Goal: Task Accomplishment & Management: Use online tool/utility

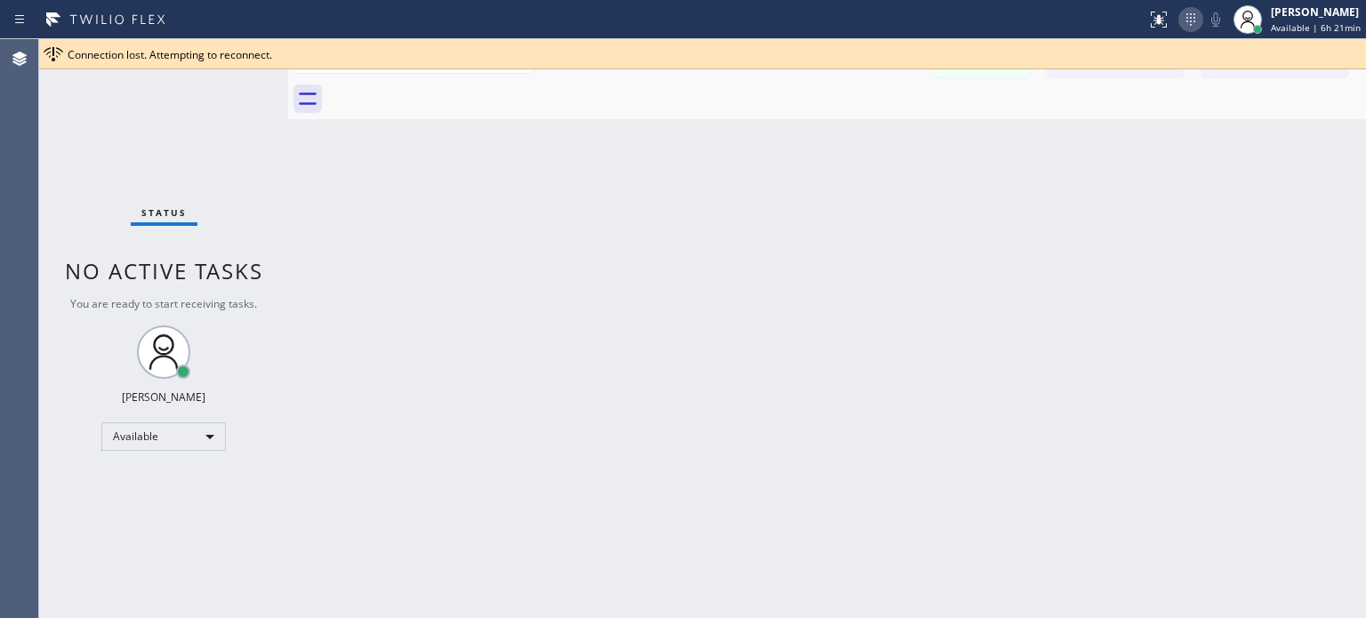
click at [1185, 9] on icon at bounding box center [1190, 19] width 21 height 21
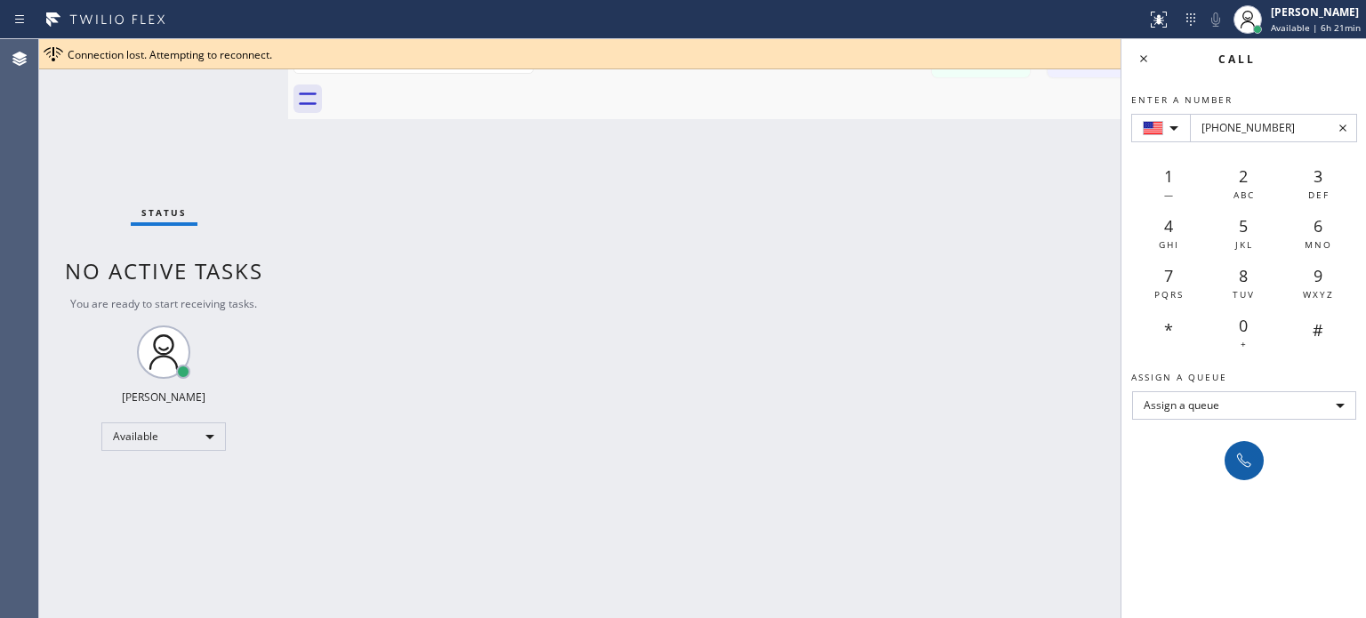
type input "[PHONE_NUMBER]"
click at [1238, 460] on icon at bounding box center [1244, 460] width 14 height 14
click at [1144, 65] on icon at bounding box center [1143, 58] width 21 height 21
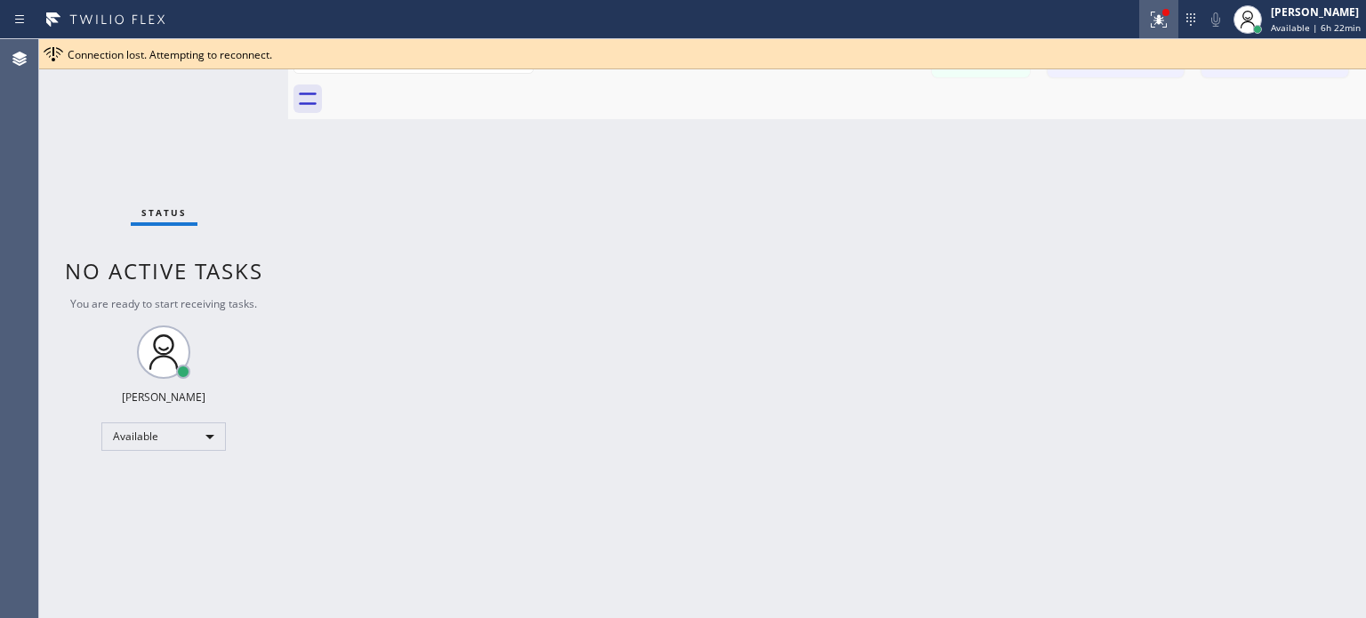
click at [1156, 28] on icon at bounding box center [1158, 19] width 21 height 21
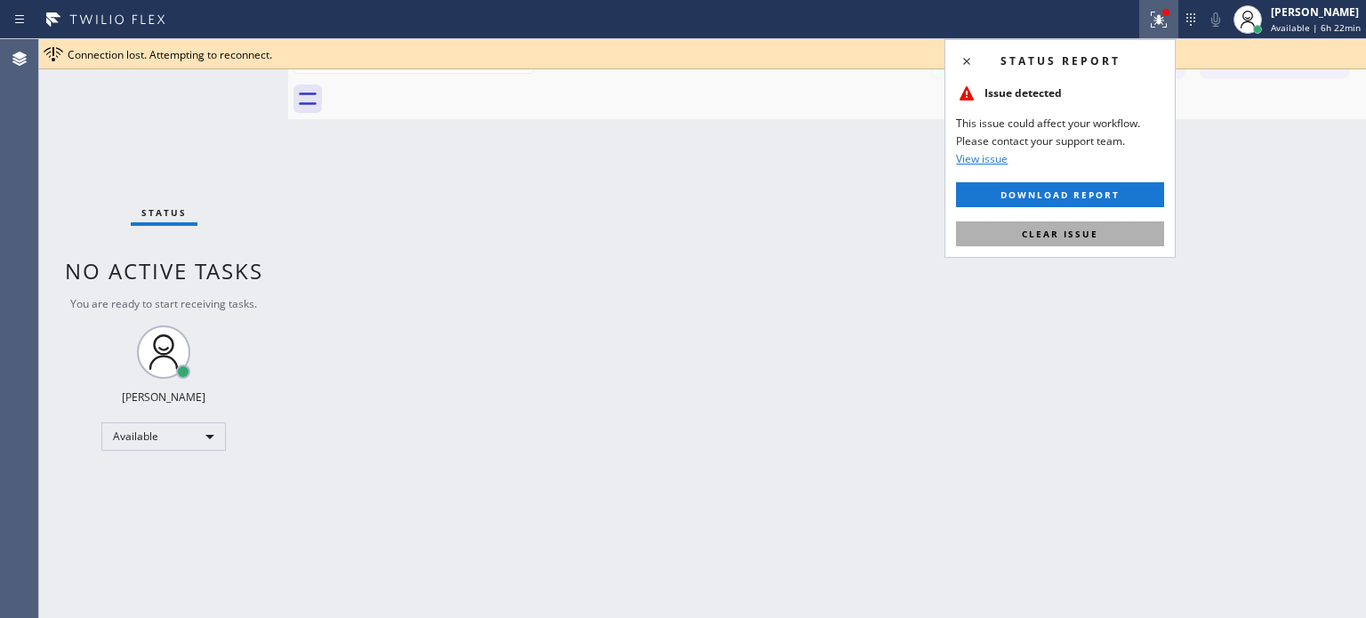
click at [1066, 234] on span "Clear issue" at bounding box center [1059, 234] width 76 height 12
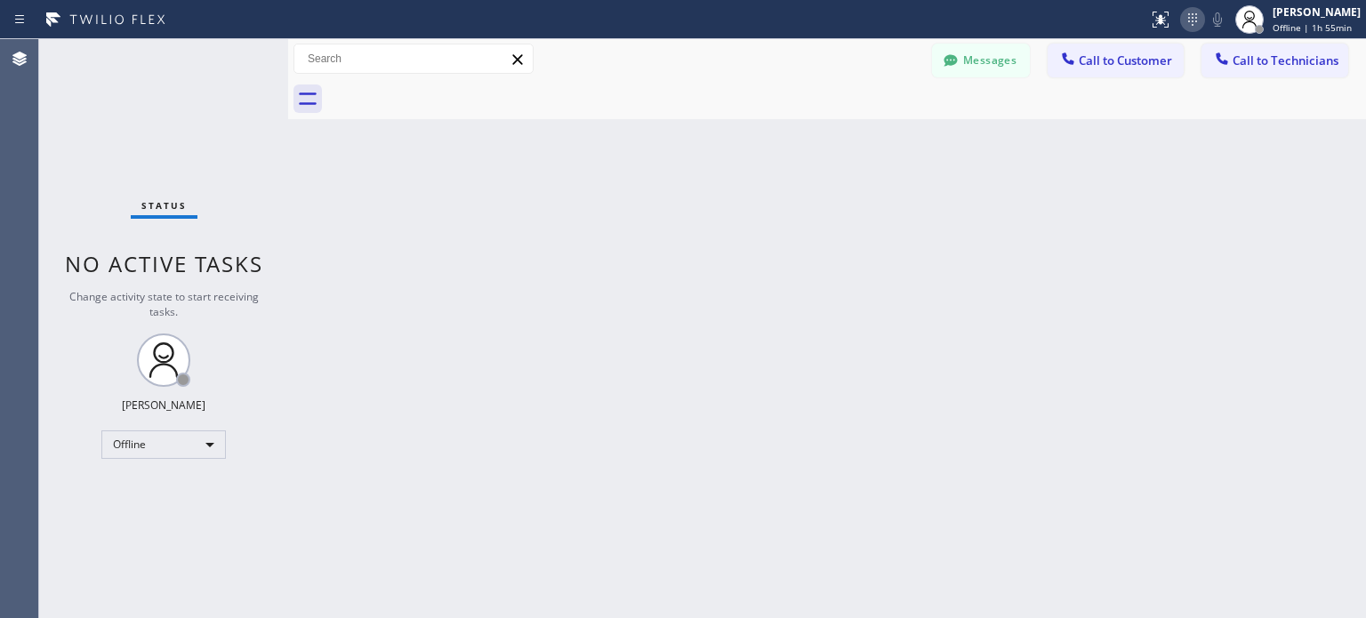
click at [1190, 17] on icon at bounding box center [1192, 19] width 21 height 21
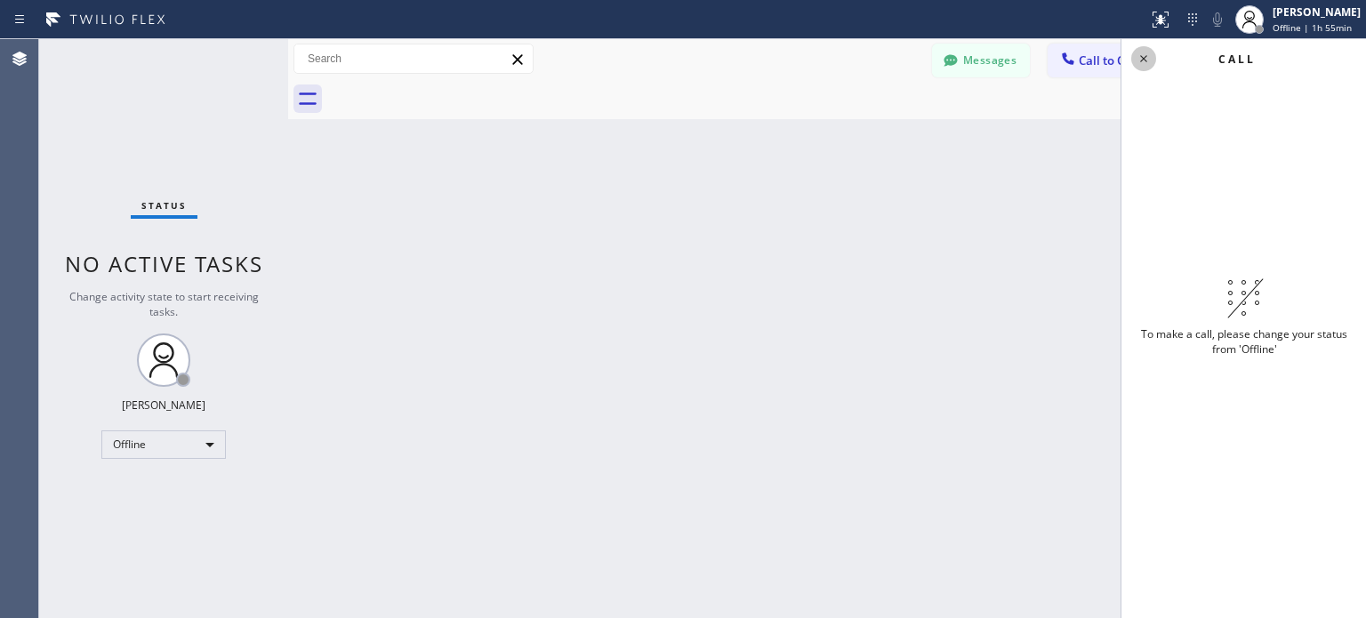
click at [1134, 56] on icon at bounding box center [1143, 58] width 21 height 21
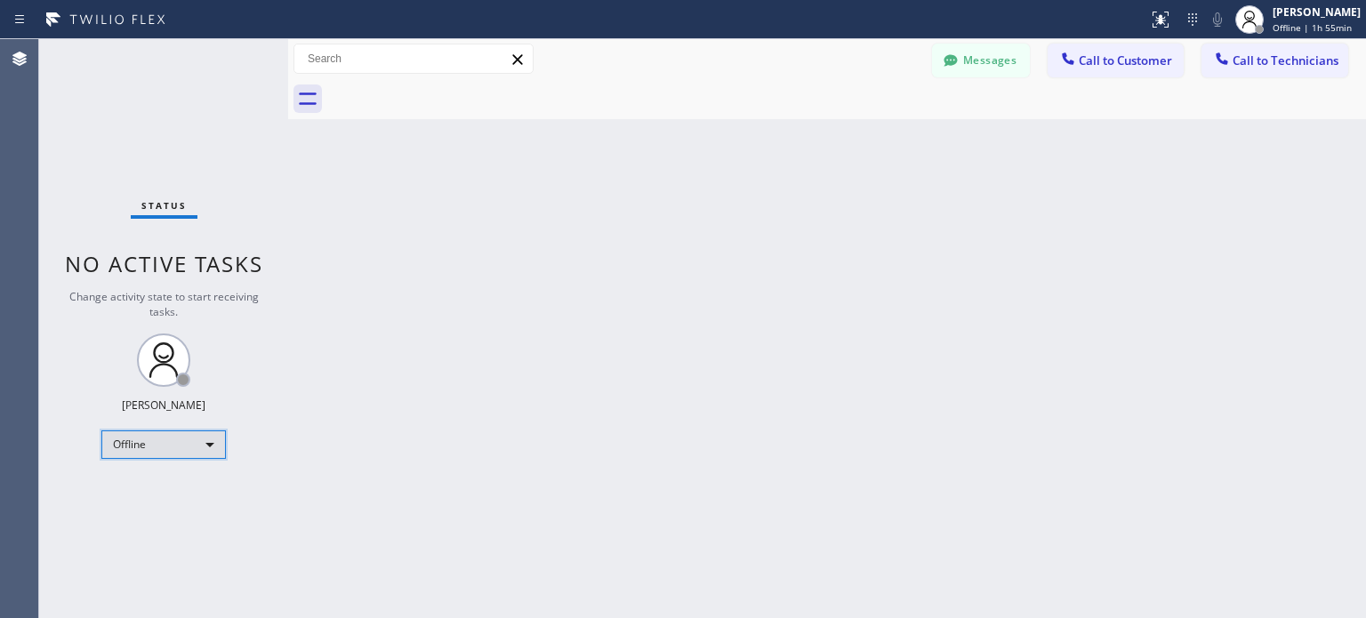
click at [190, 452] on div "Offline" at bounding box center [163, 444] width 124 height 28
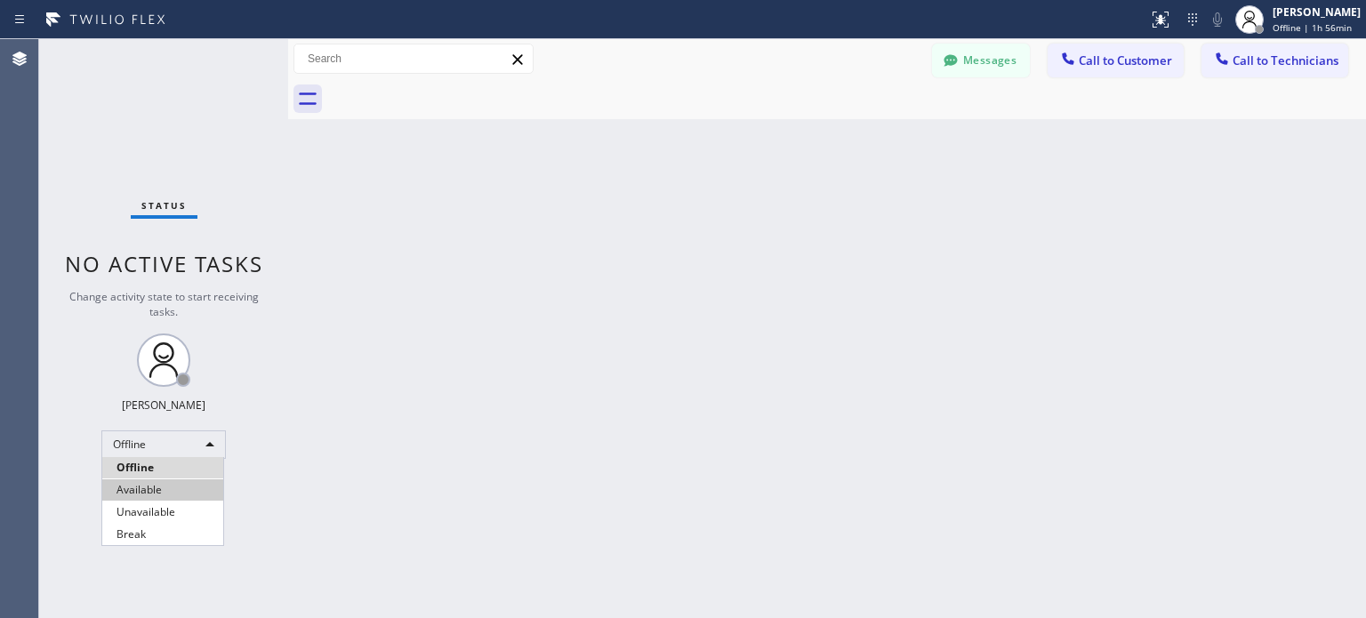
click at [185, 483] on li "Available" at bounding box center [162, 489] width 121 height 21
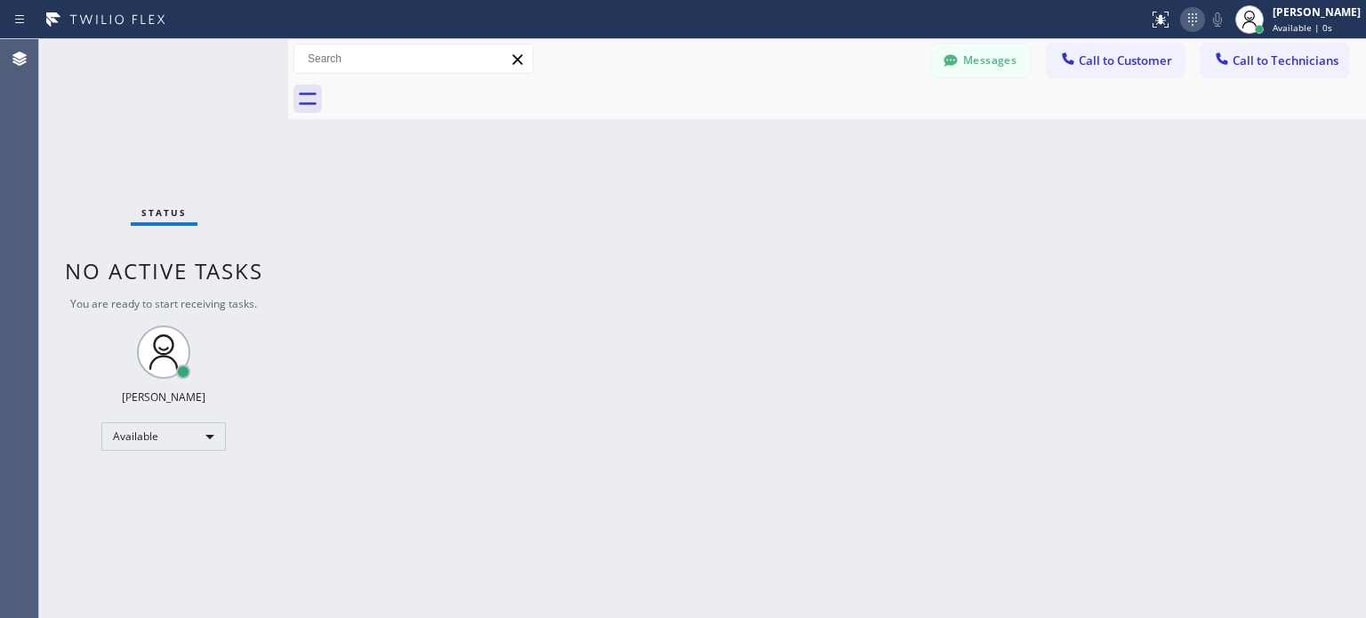
click at [1188, 17] on icon at bounding box center [1192, 19] width 9 height 12
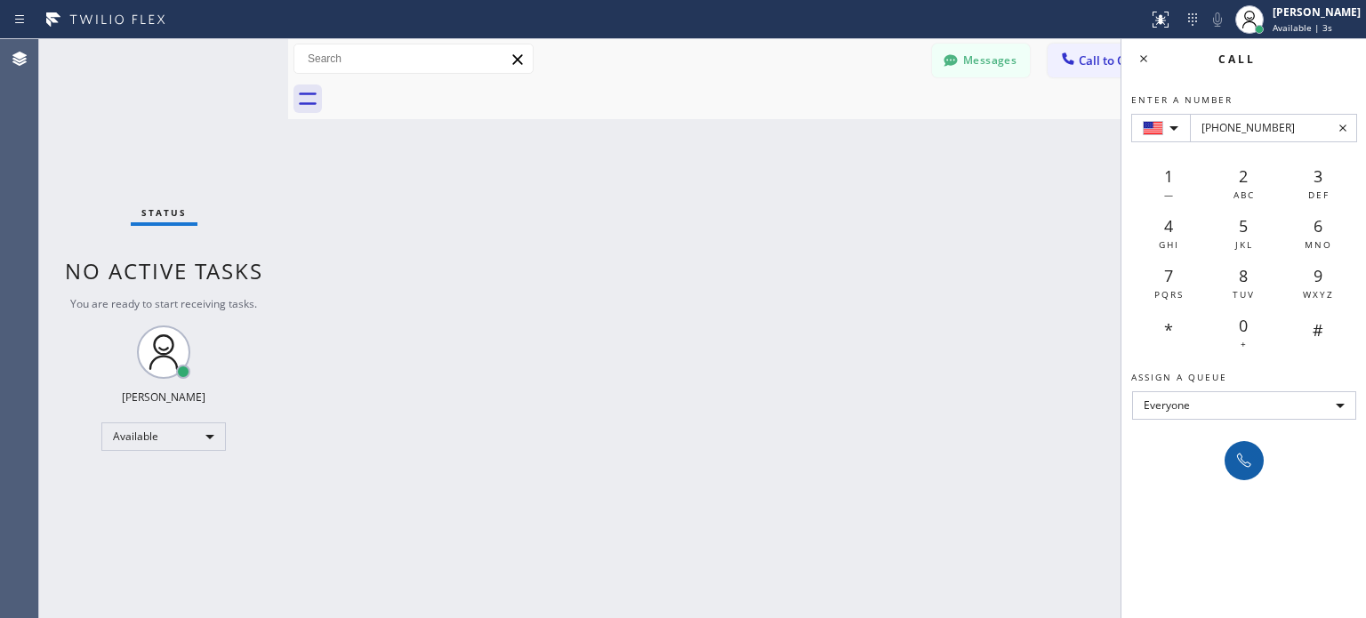
type input "[PHONE_NUMBER]"
drag, startPoint x: 1240, startPoint y: 447, endPoint x: 1213, endPoint y: 405, distance: 50.1
click at [1241, 448] on button at bounding box center [1243, 460] width 39 height 39
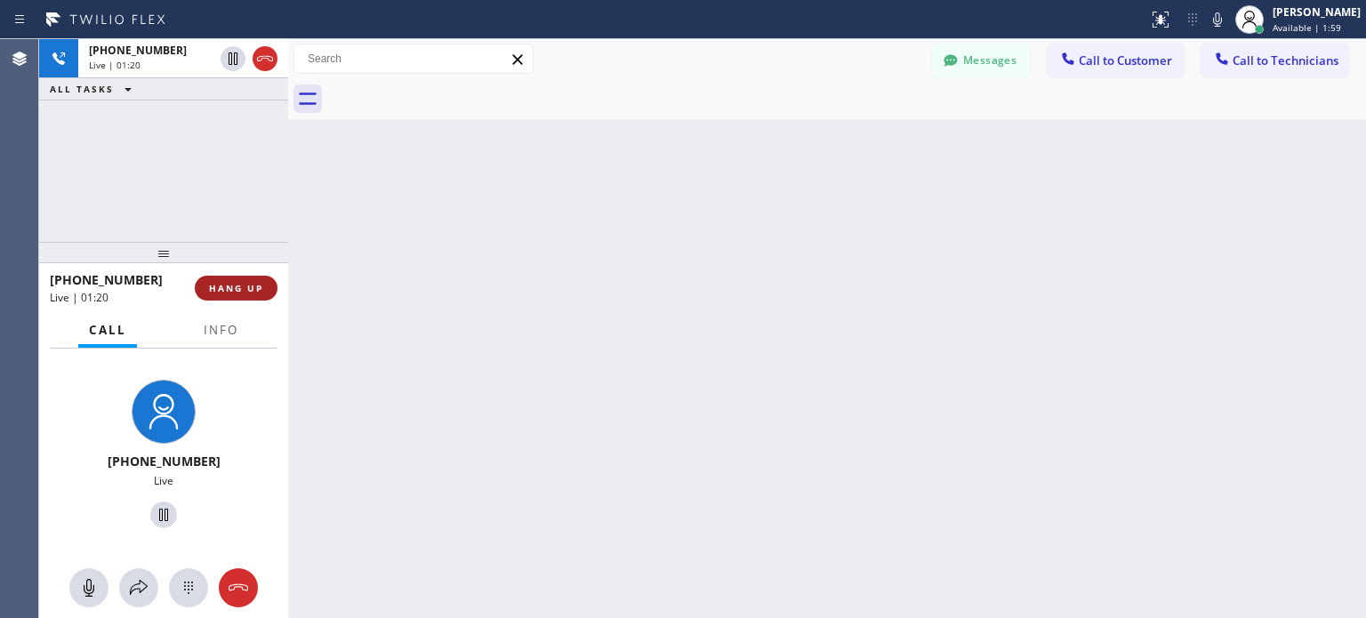
click at [220, 280] on button "HANG UP" at bounding box center [236, 288] width 83 height 25
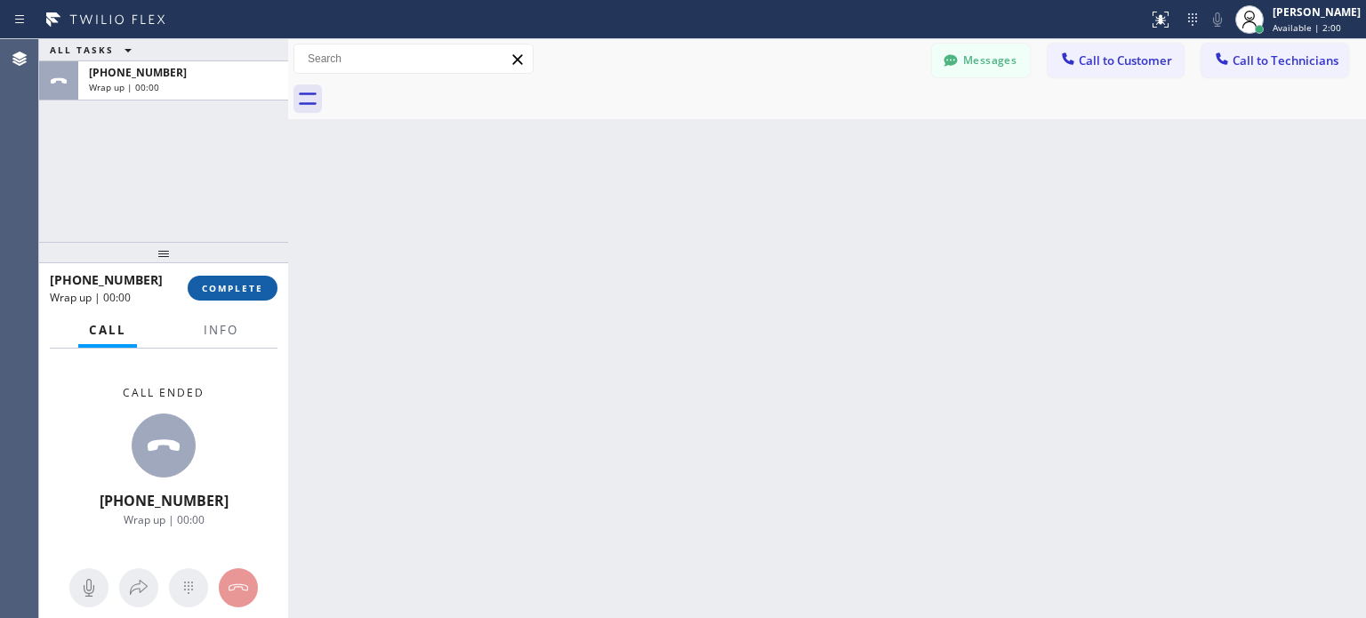
click at [228, 291] on span "COMPLETE" at bounding box center [232, 288] width 61 height 12
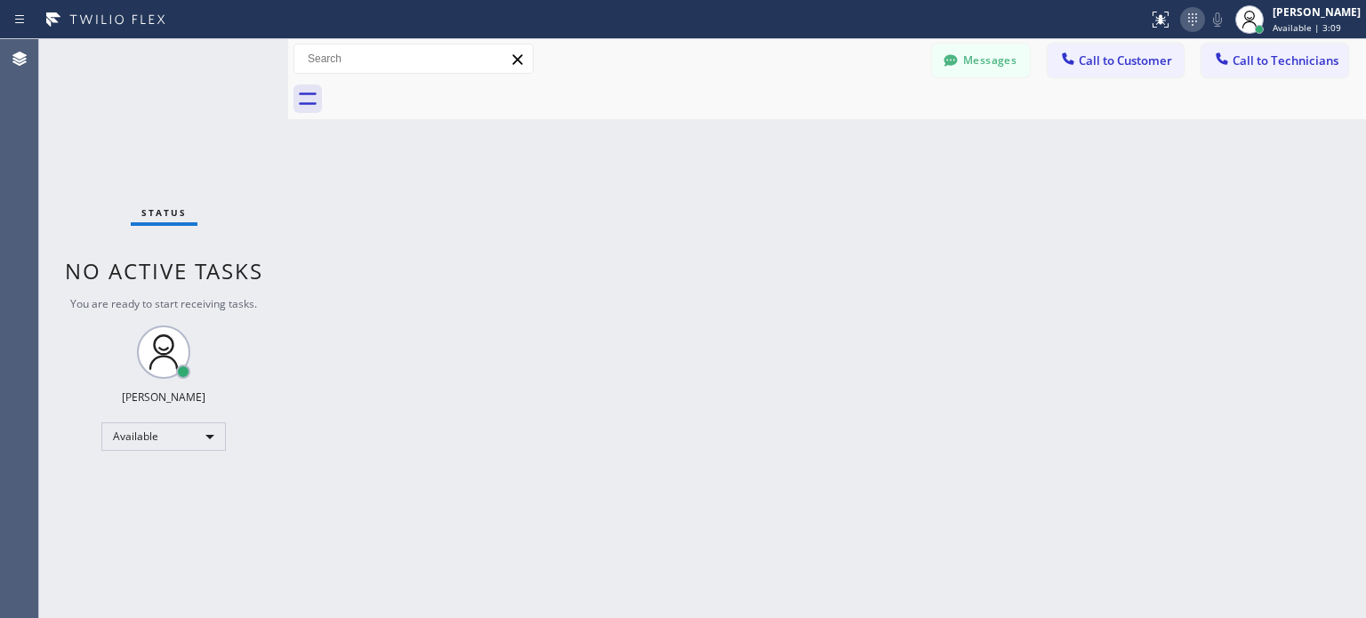
click at [1182, 23] on icon at bounding box center [1192, 19] width 21 height 21
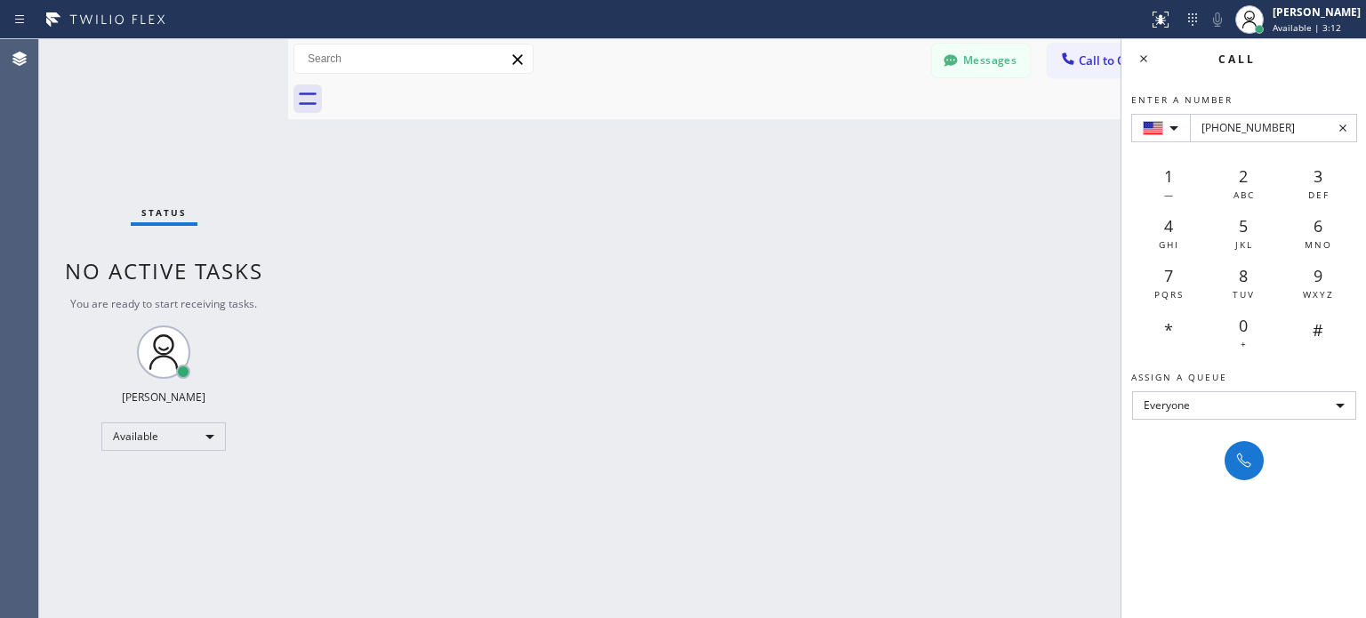
type input "[PHONE_NUMBER]"
click at [1221, 467] on div "Enter a number [PHONE_NUMBER] 1 — 2 ABC 3 DEF 4 GHI 5 JKL 6 MNO 7 PQRS 8 TUV 9 …" at bounding box center [1243, 279] width 245 height 402
click at [1227, 469] on button at bounding box center [1243, 460] width 39 height 39
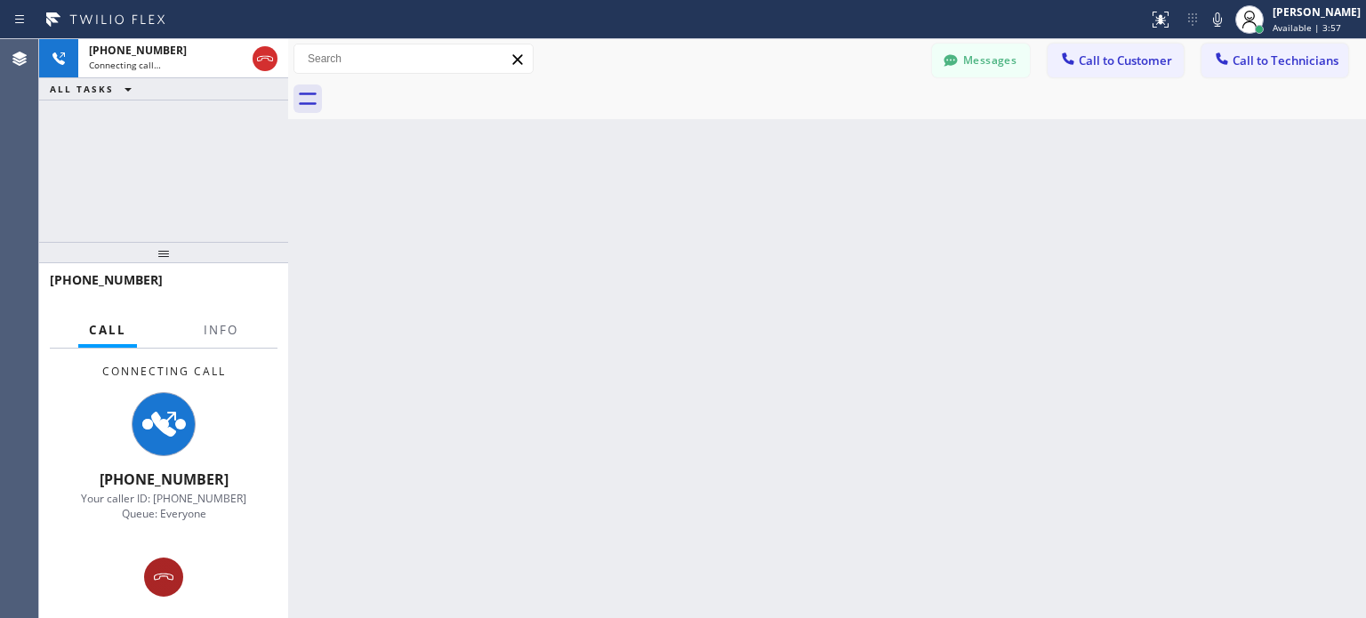
click at [153, 582] on div at bounding box center [163, 576] width 39 height 21
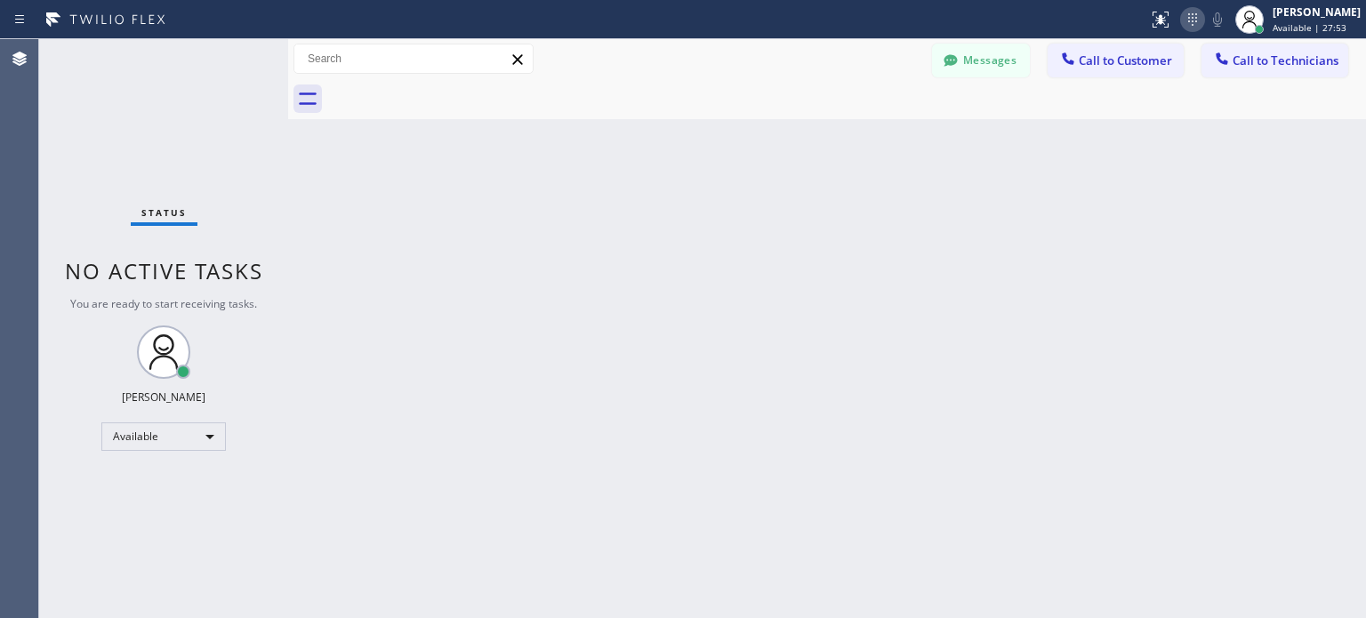
click at [1192, 17] on icon at bounding box center [1192, 19] width 21 height 21
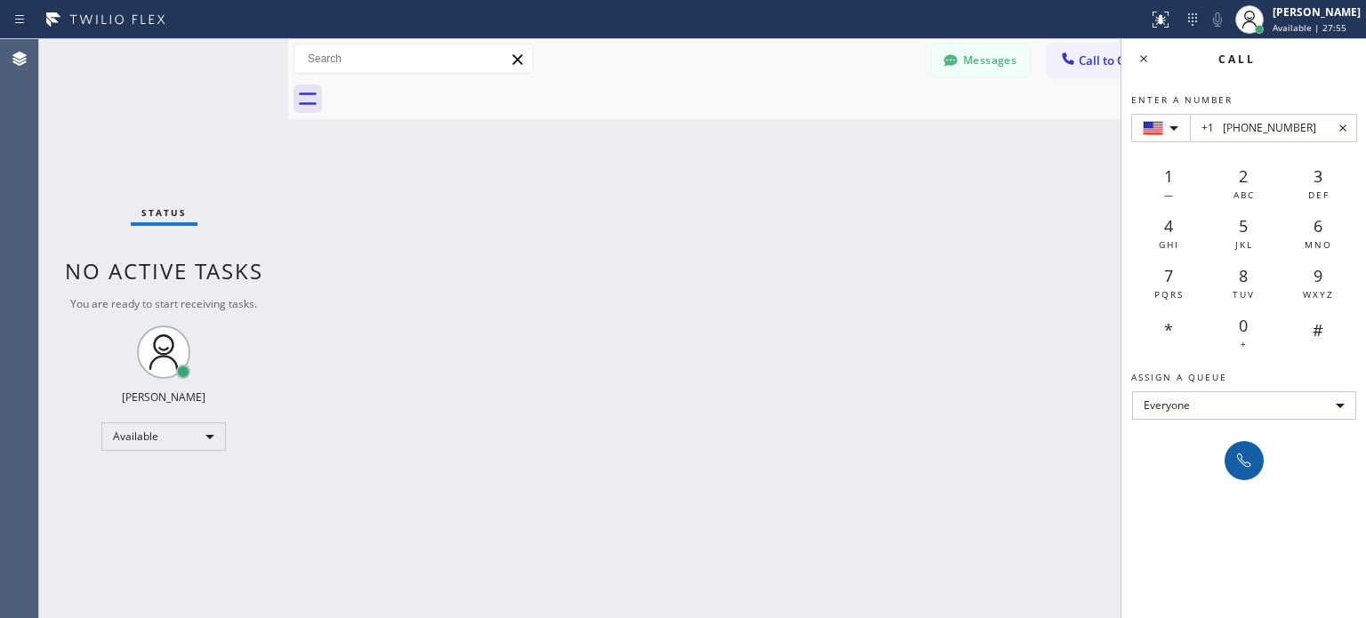
type input "+1 [PHONE_NUMBER]"
click at [1247, 466] on icon at bounding box center [1243, 460] width 21 height 21
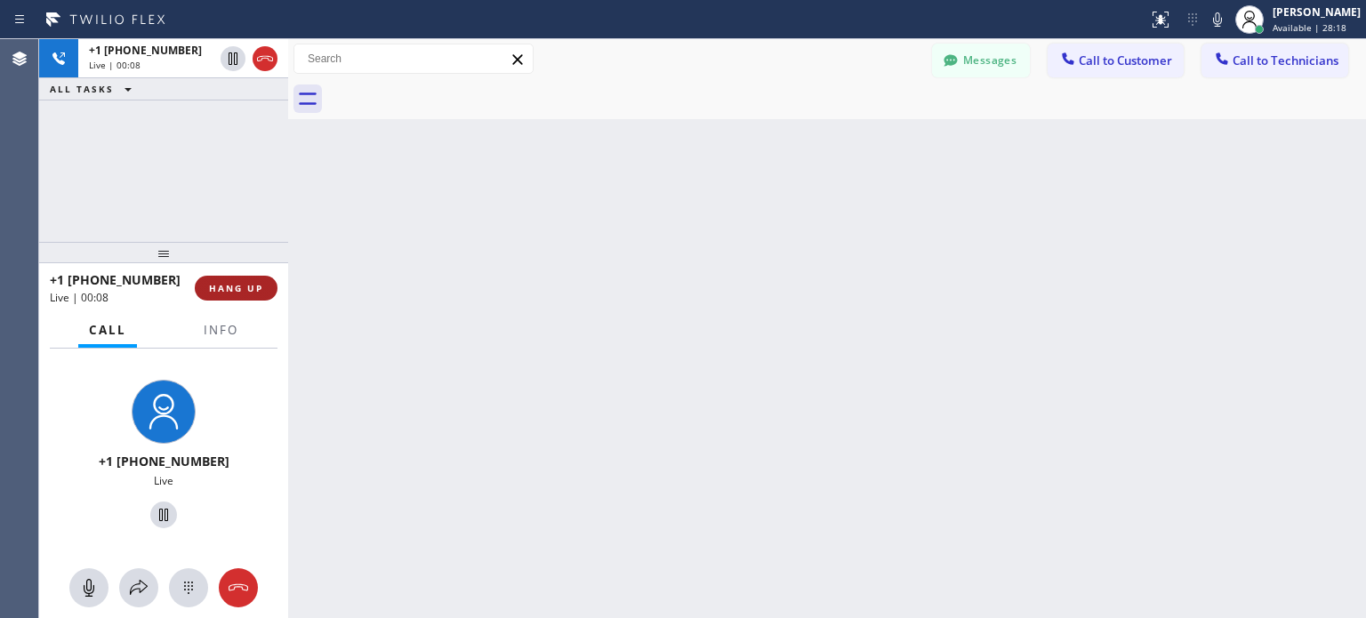
click at [258, 284] on span "HANG UP" at bounding box center [236, 288] width 54 height 12
click at [260, 291] on span "HANG UP" at bounding box center [236, 288] width 54 height 12
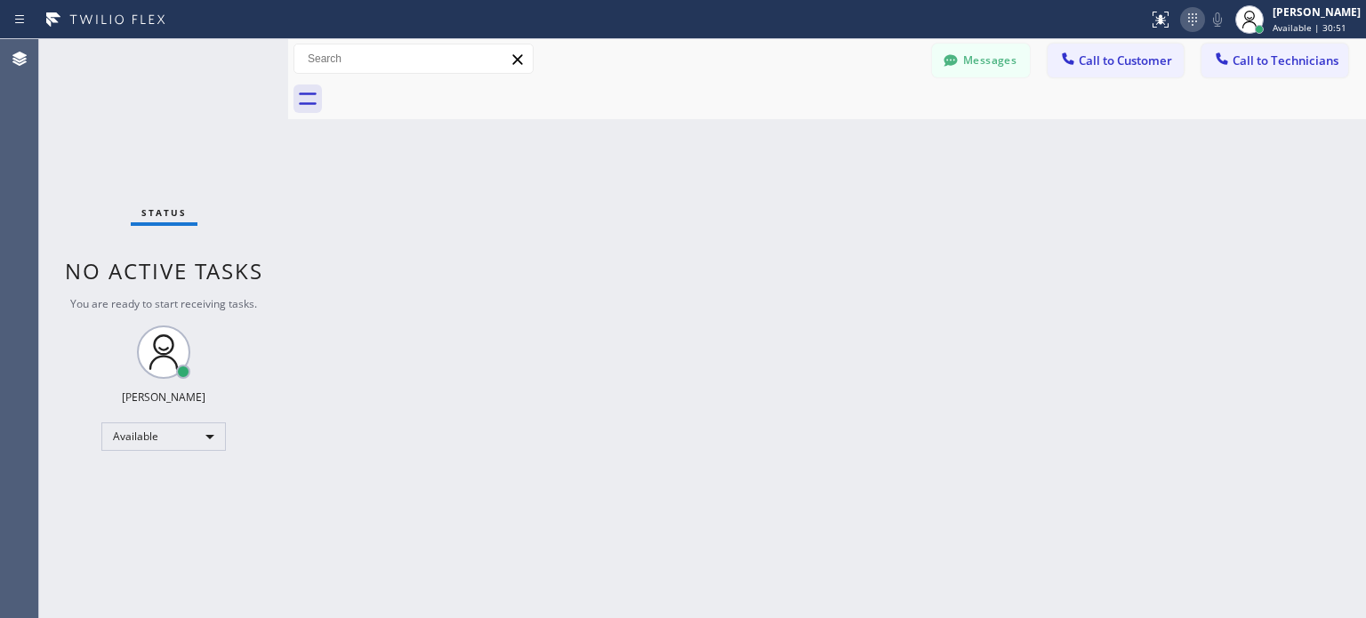
click at [1182, 23] on icon at bounding box center [1192, 19] width 21 height 21
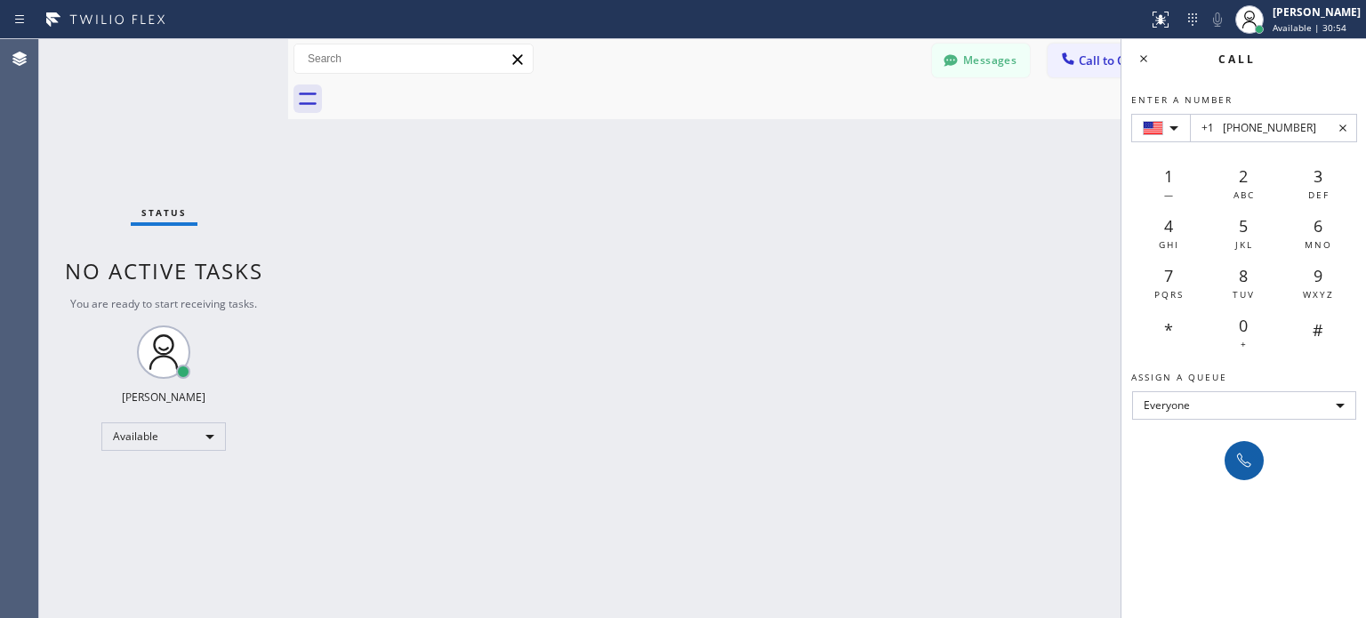
type input "+1 [PHONE_NUMBER]"
click at [1241, 458] on icon at bounding box center [1243, 460] width 21 height 21
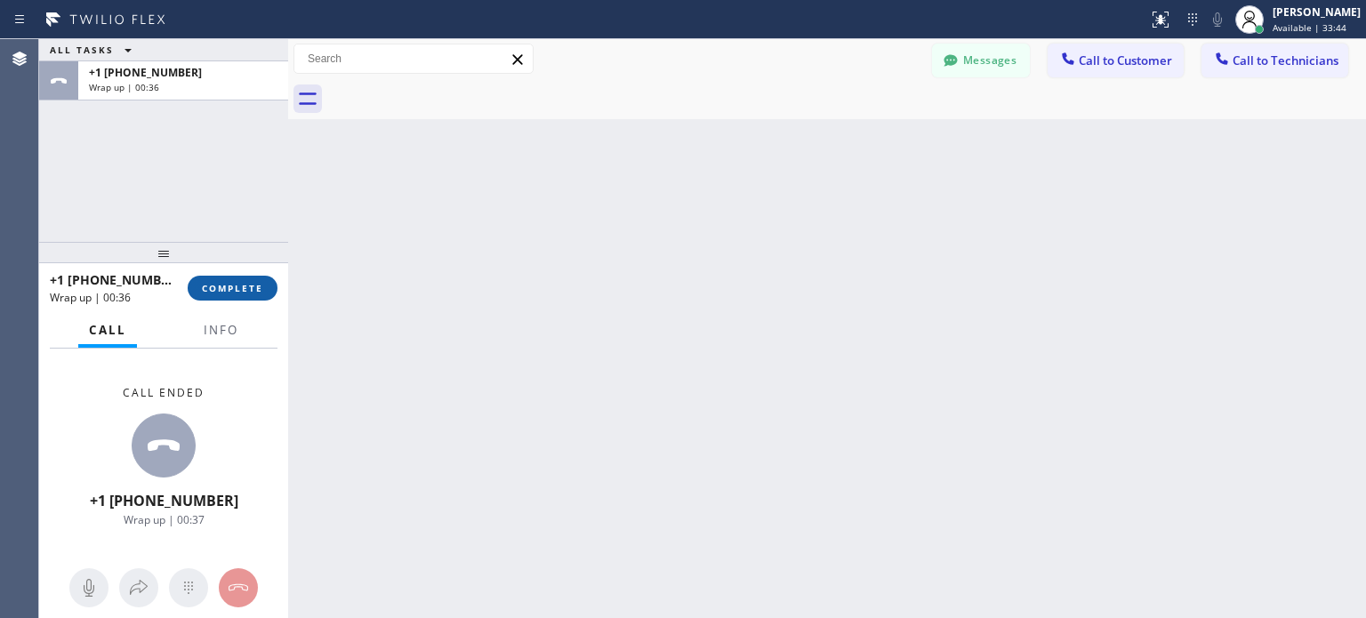
click at [255, 283] on span "COMPLETE" at bounding box center [232, 288] width 61 height 12
